Goal: Task Accomplishment & Management: Use online tool/utility

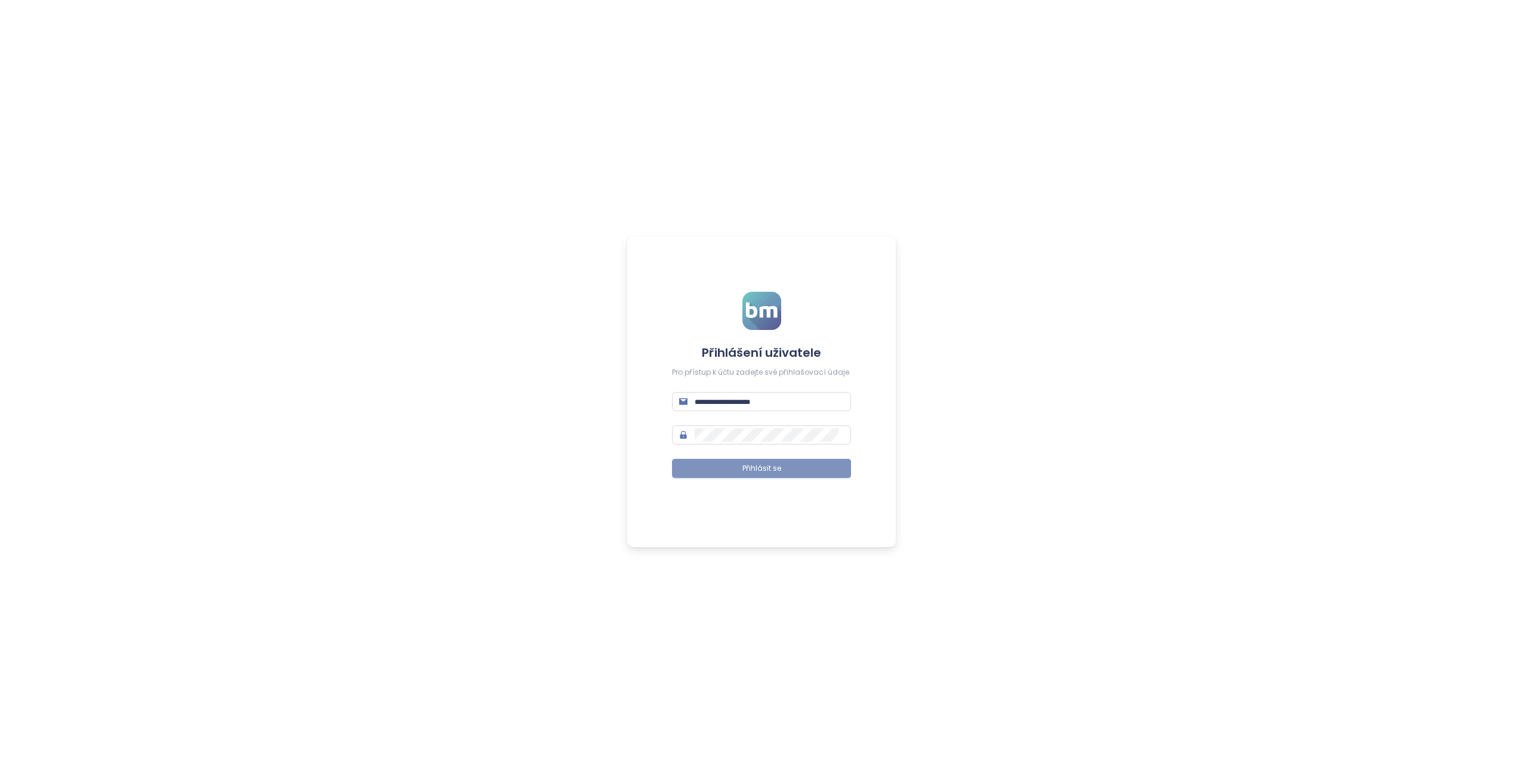
type input "**********"
click at [775, 470] on span "Přihlásit se" at bounding box center [762, 468] width 39 height 11
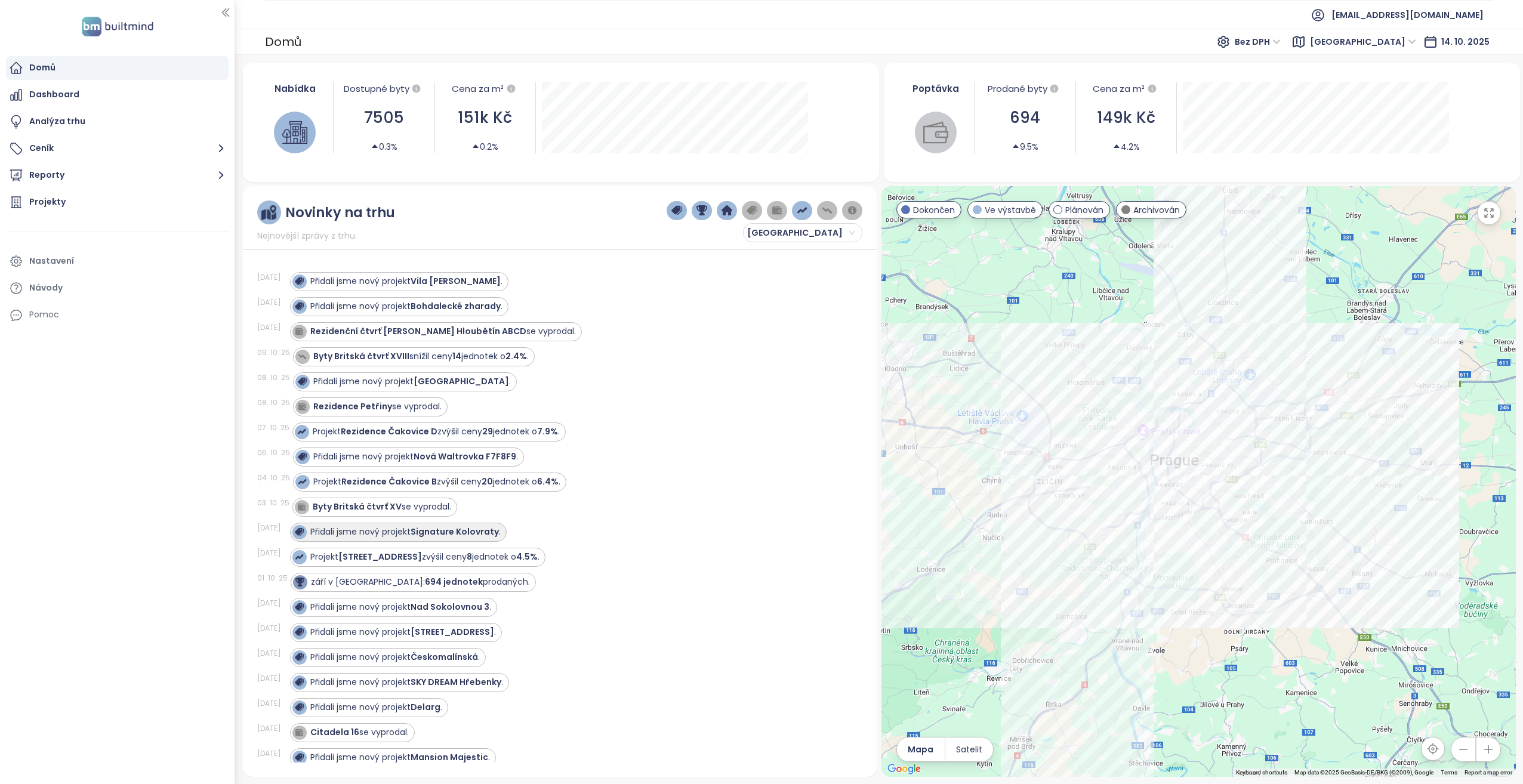
click at [469, 530] on strong "Signature Kolovraty" at bounding box center [455, 531] width 88 height 12
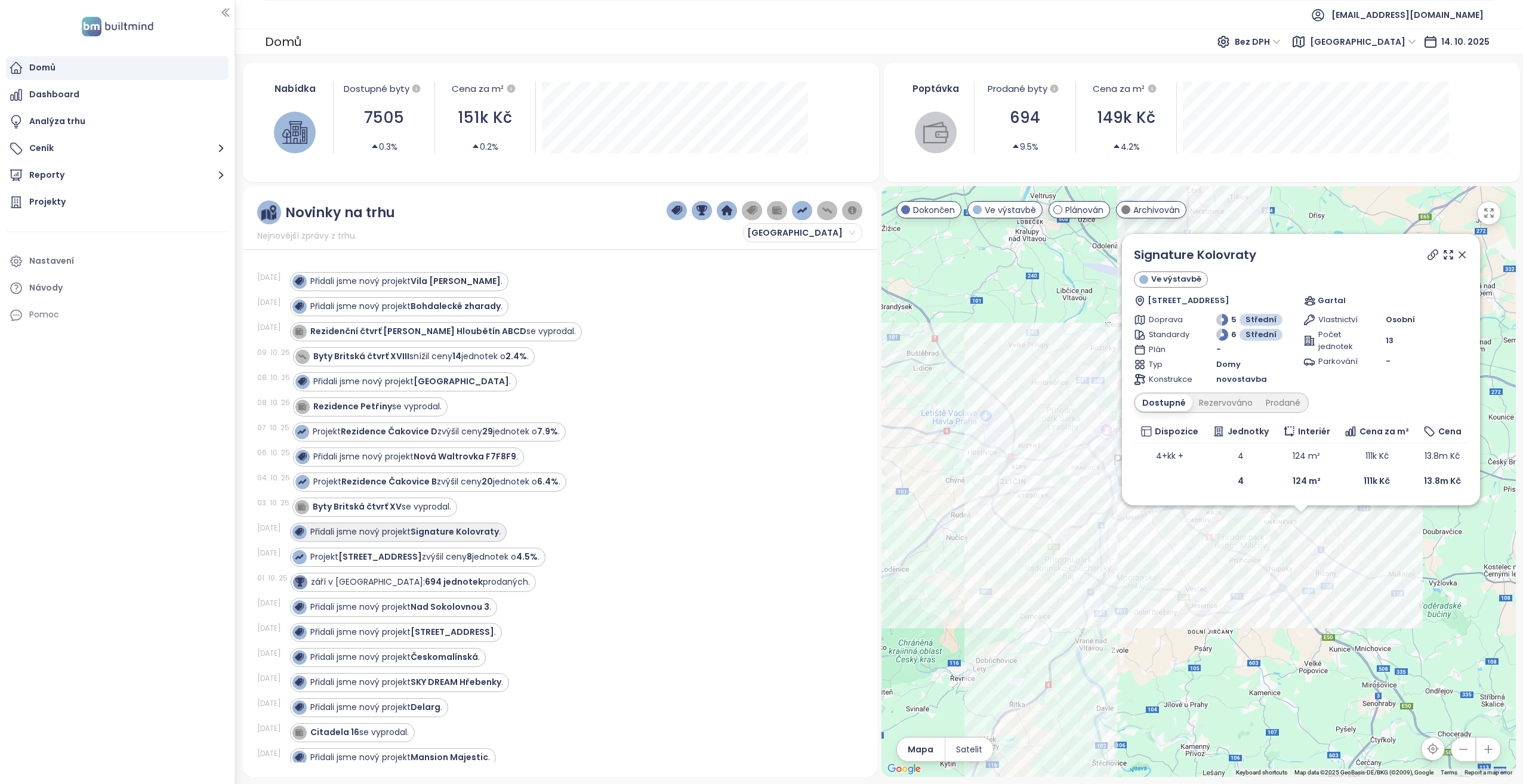
click at [465, 528] on strong "Signature Kolovraty" at bounding box center [455, 531] width 88 height 12
click at [1233, 402] on div "Rezervováno" at bounding box center [1226, 403] width 67 height 17
click at [1277, 399] on div "Prodané" at bounding box center [1284, 403] width 48 height 17
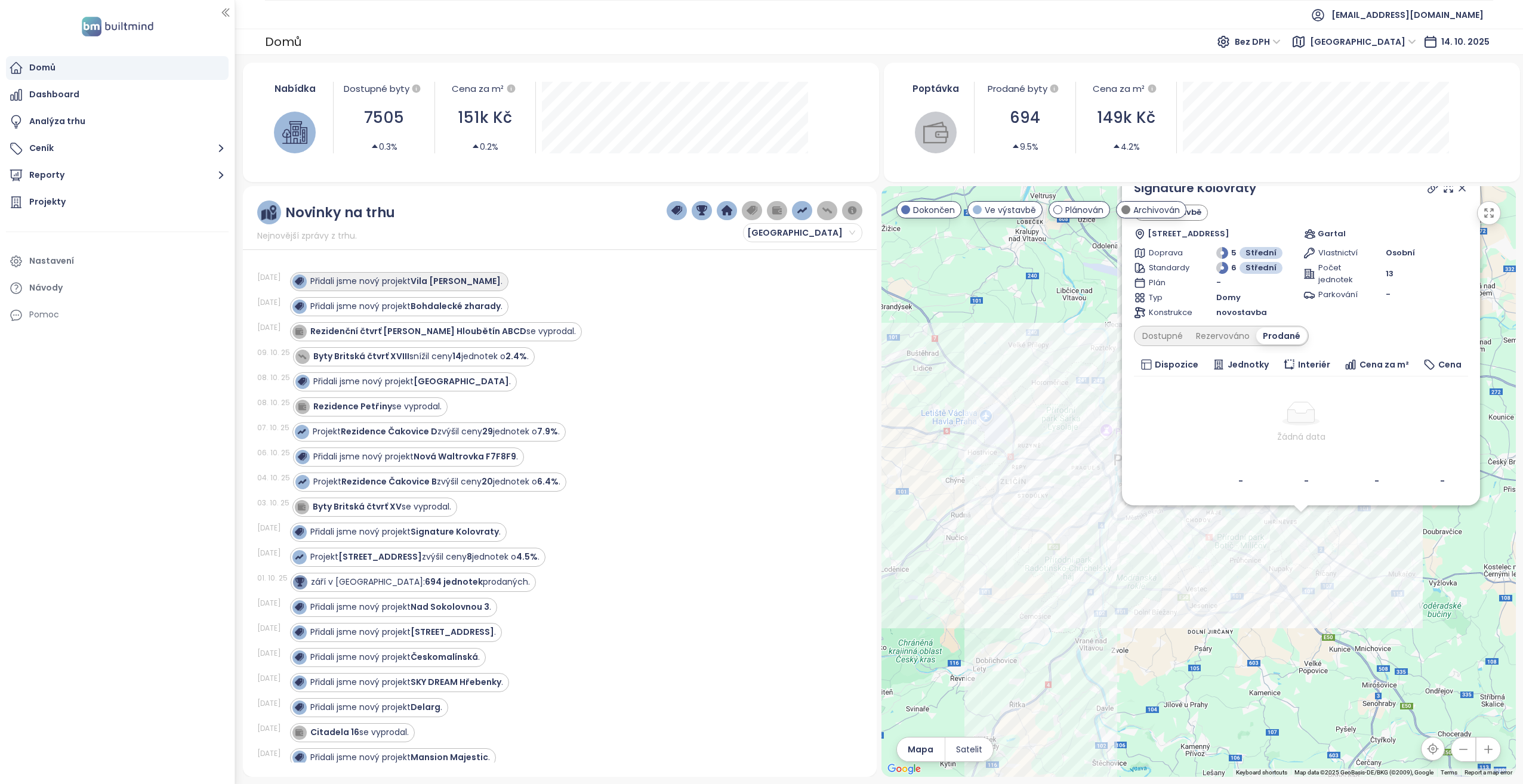
click at [428, 280] on strong "Vila [PERSON_NAME]" at bounding box center [456, 280] width 90 height 12
